Goal: Task Accomplishment & Management: Complete application form

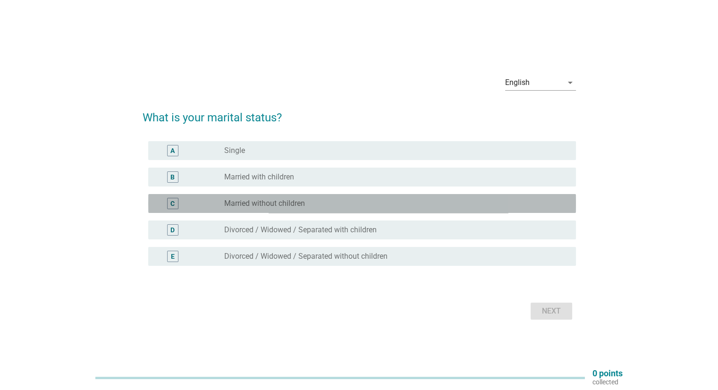
click at [361, 203] on div "radio_button_unchecked Married without children" at bounding box center [392, 203] width 336 height 9
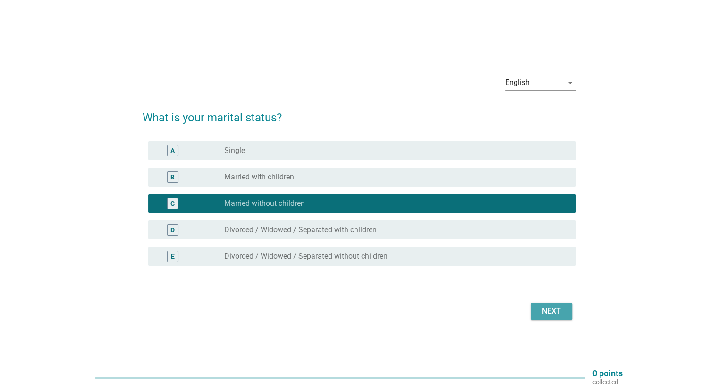
click at [565, 312] on button "Next" at bounding box center [551, 310] width 42 height 17
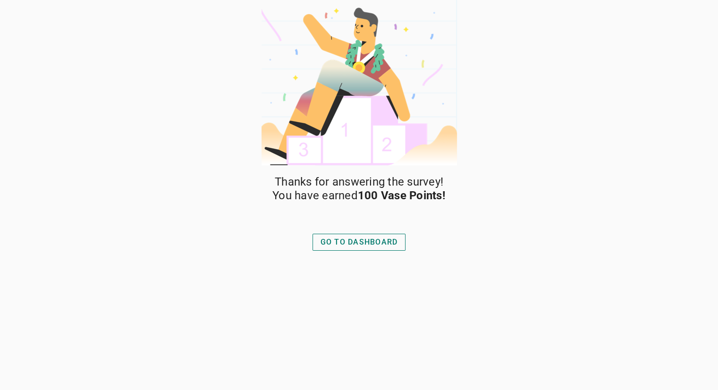
click at [381, 241] on div "GO TO DASHBOARD" at bounding box center [358, 241] width 77 height 11
